Goal: Task Accomplishment & Management: Manage account settings

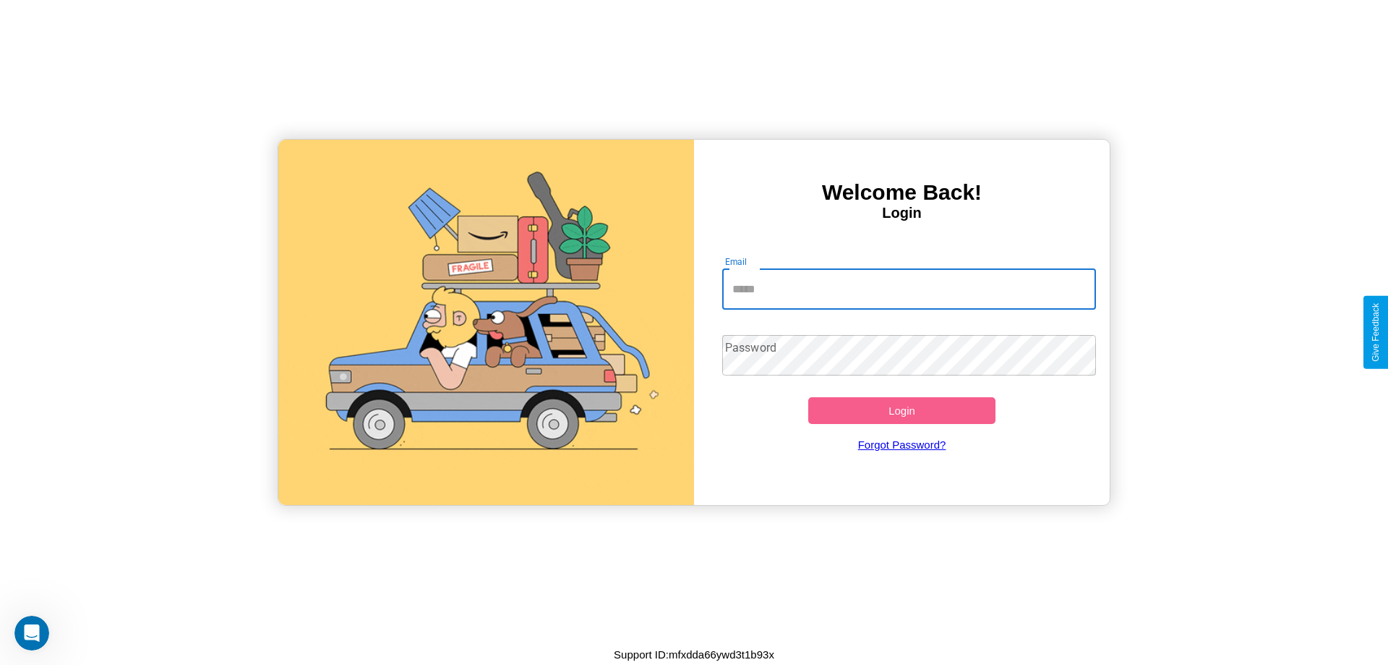
click at [909, 289] on input "Email" at bounding box center [909, 289] width 375 height 40
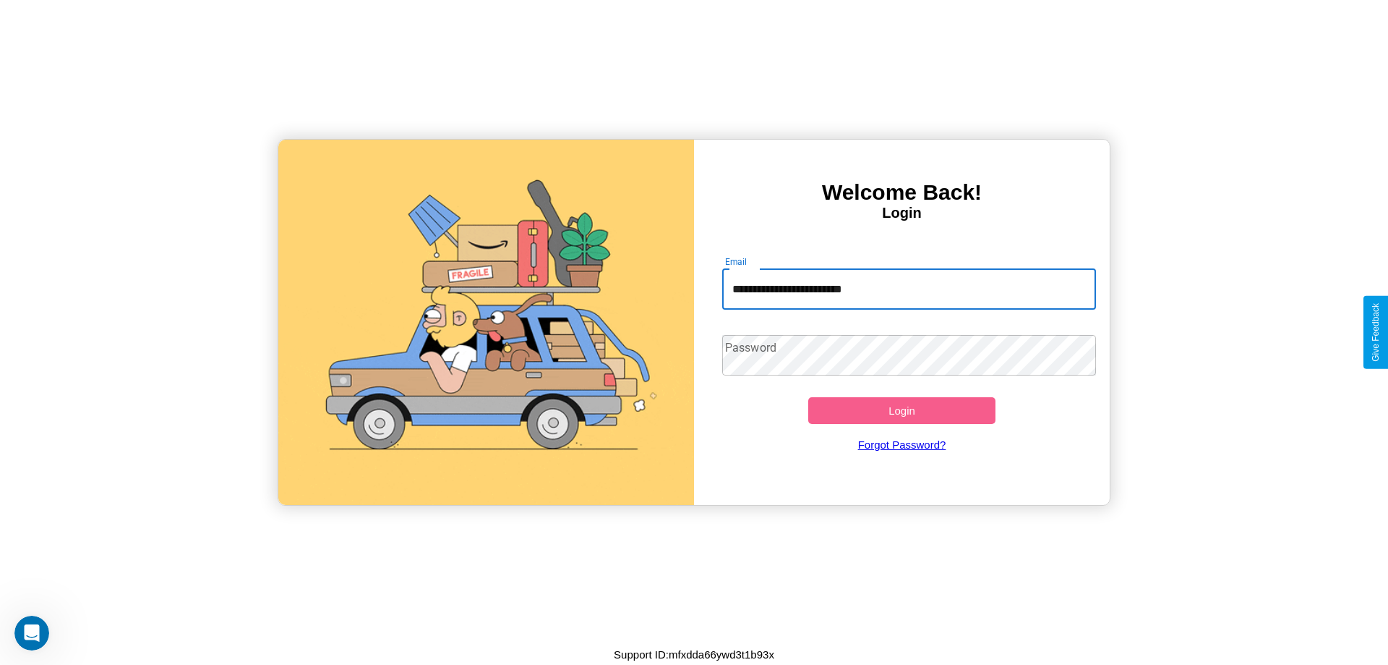
type input "**********"
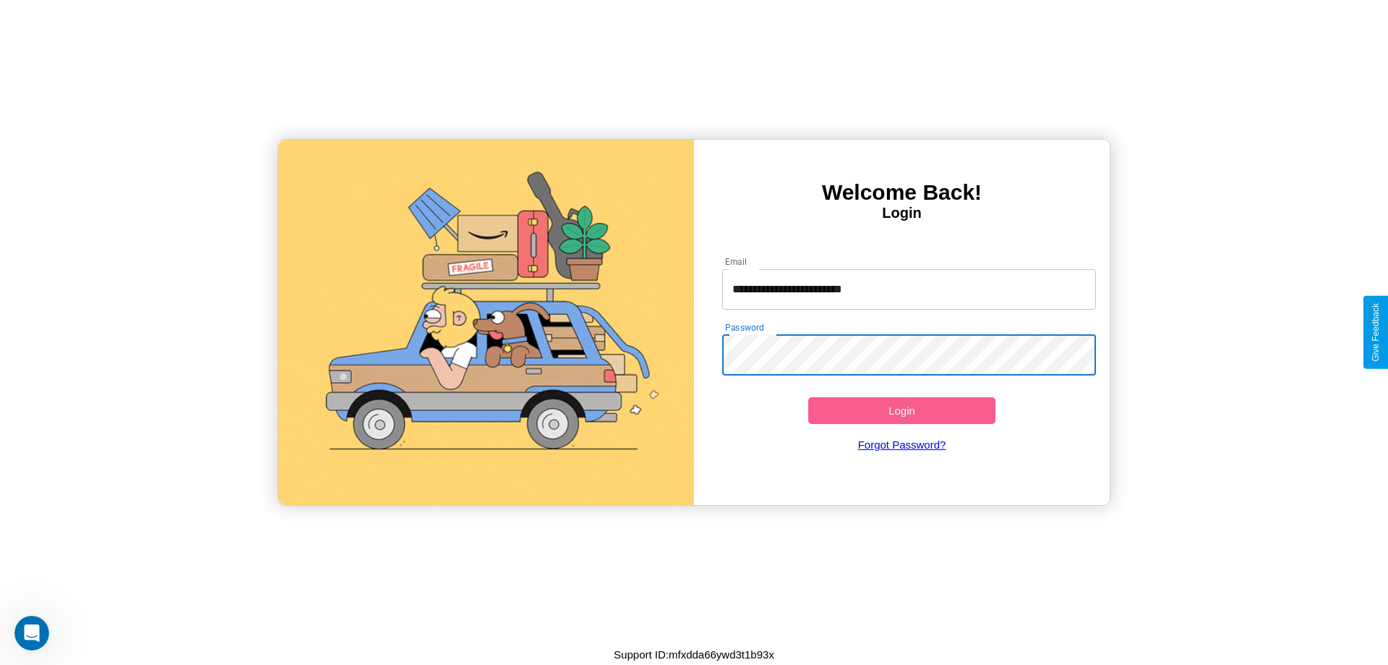
click at [902, 410] on button "Login" at bounding box center [901, 410] width 187 height 27
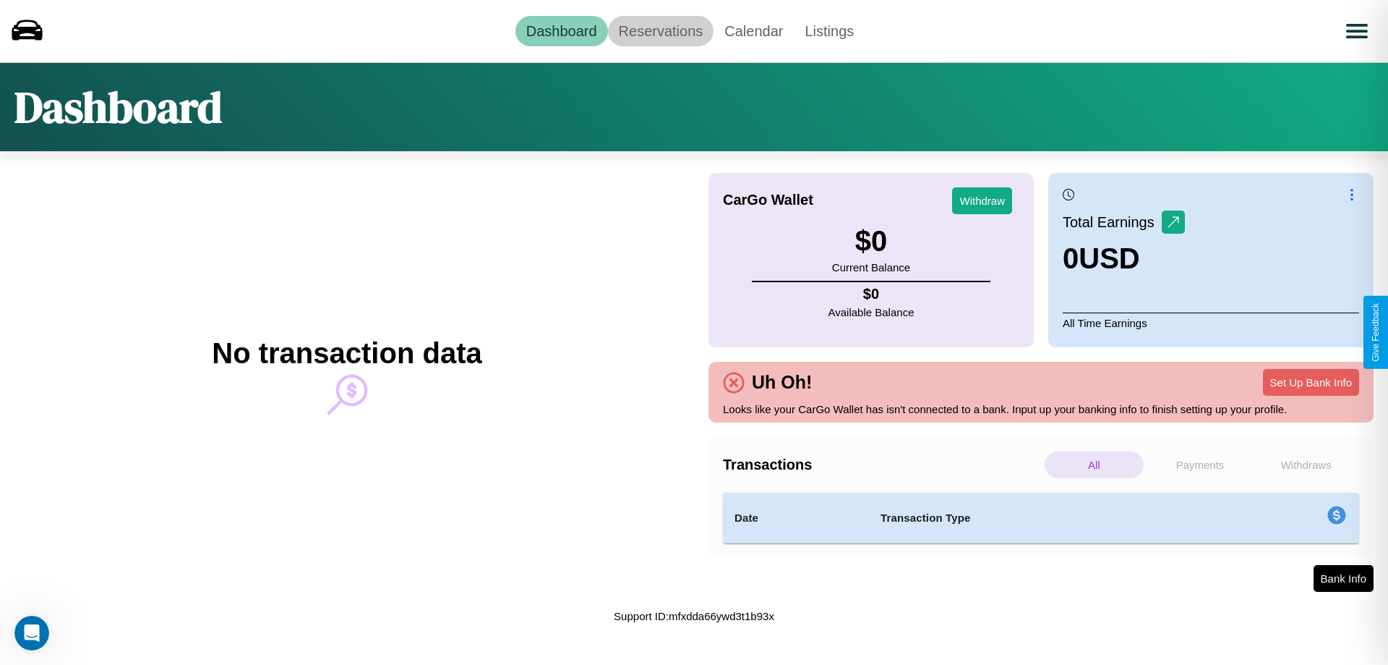
click at [660, 30] on link "Reservations" at bounding box center [661, 31] width 106 height 30
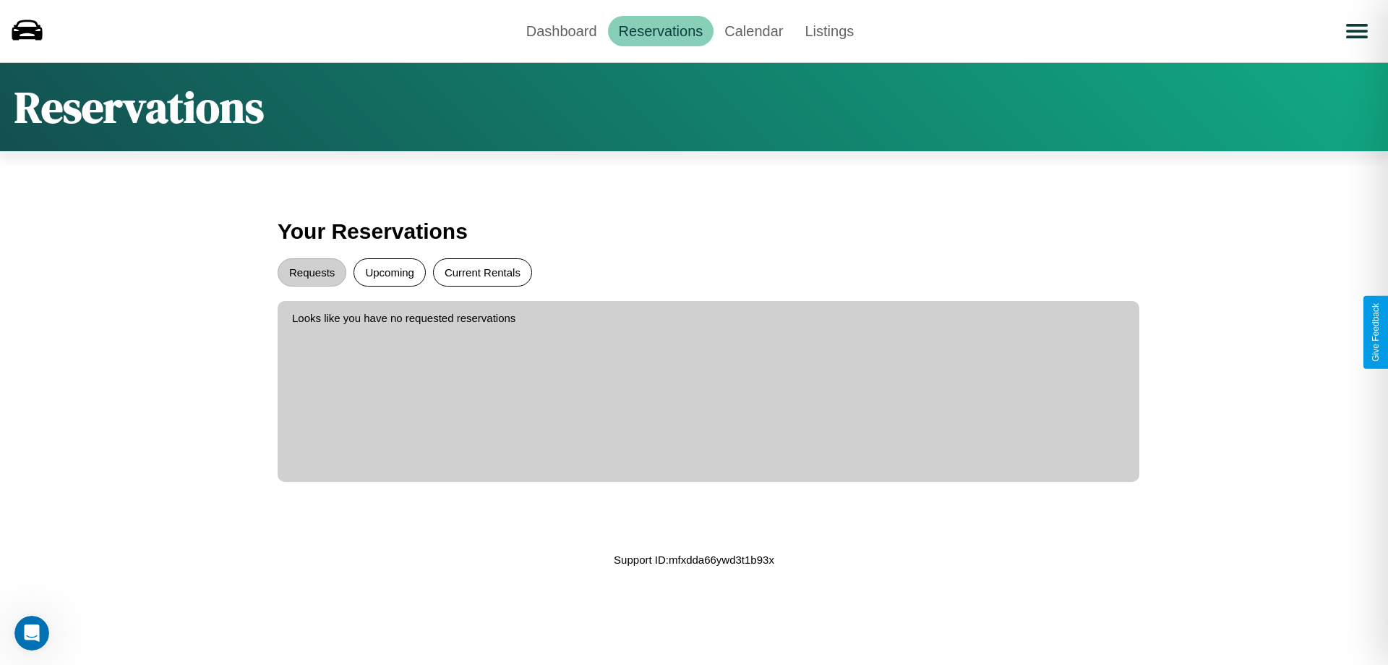
click at [482, 272] on button "Current Rentals" at bounding box center [482, 272] width 99 height 28
click at [312, 272] on button "Requests" at bounding box center [312, 272] width 69 height 28
click at [561, 30] on link "Dashboard" at bounding box center [562, 31] width 93 height 30
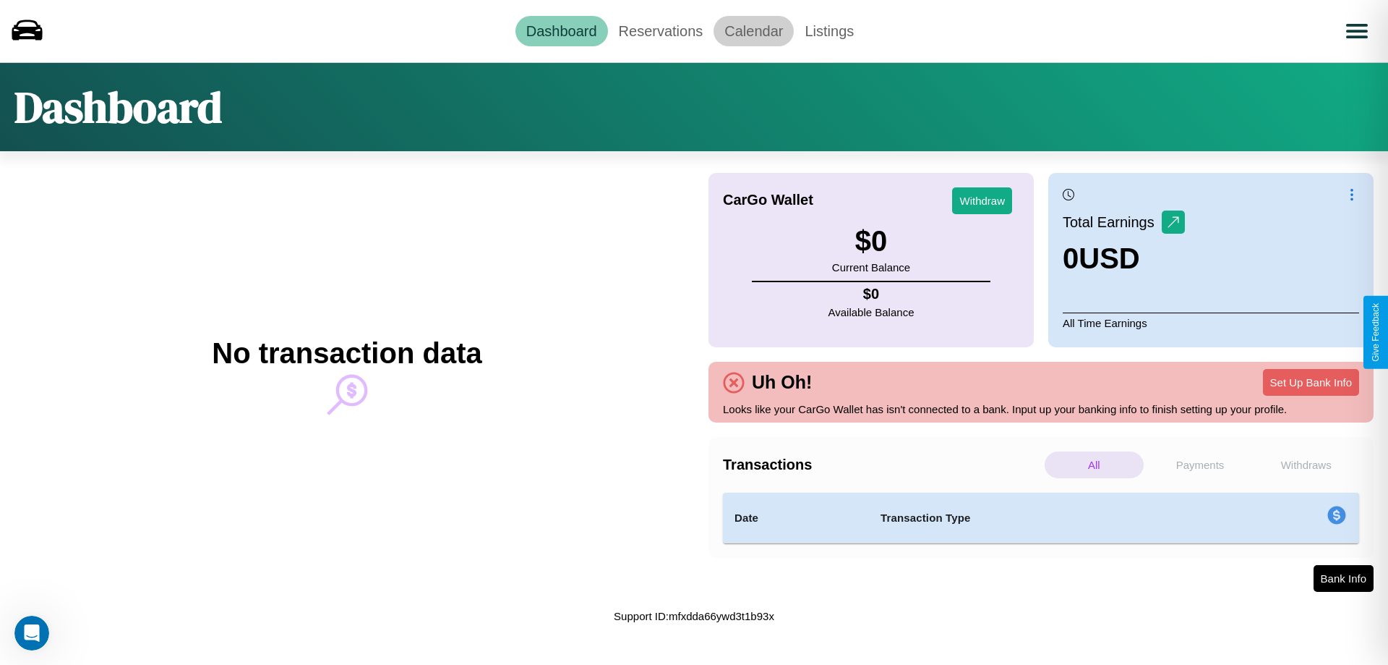
click at [754, 30] on link "Calendar" at bounding box center [754, 31] width 80 height 30
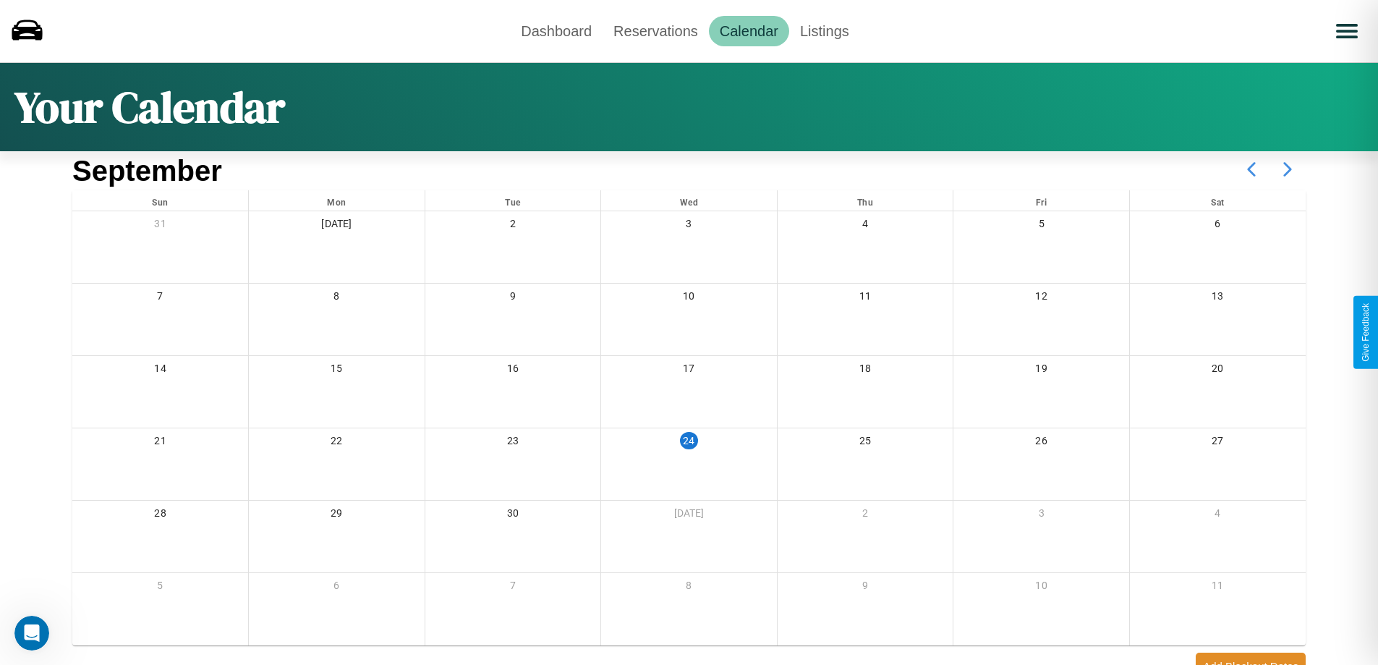
click at [1287, 169] on icon at bounding box center [1287, 169] width 36 height 36
